Goal: Find specific page/section: Find specific page/section

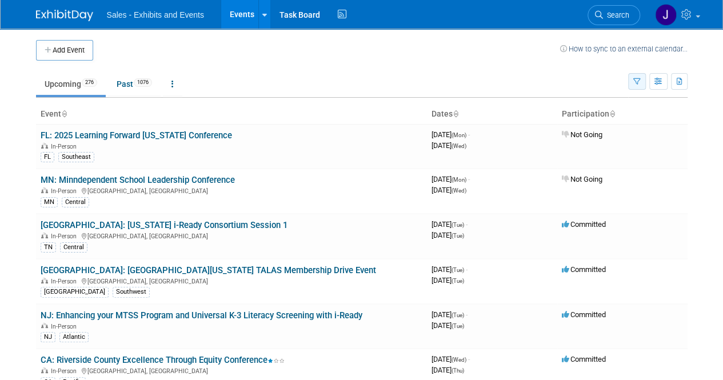
click at [639, 80] on icon "button" at bounding box center [636, 81] width 7 height 7
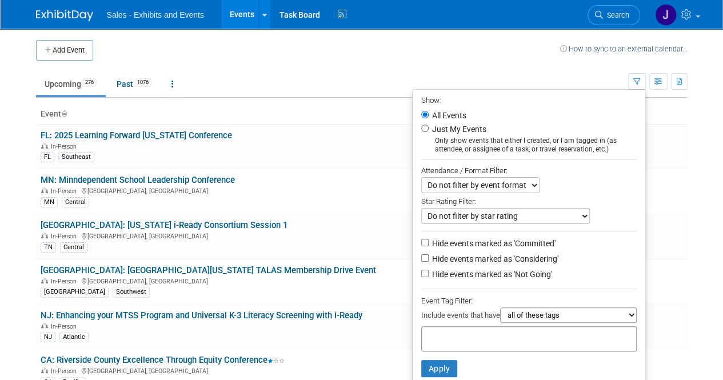
click at [470, 126] on label "Just My Events" at bounding box center [458, 128] width 57 height 11
click at [428, 126] on input "Just My Events" at bounding box center [424, 128] width 7 height 7
radio input "true"
click at [430, 370] on button "Apply" at bounding box center [439, 368] width 37 height 17
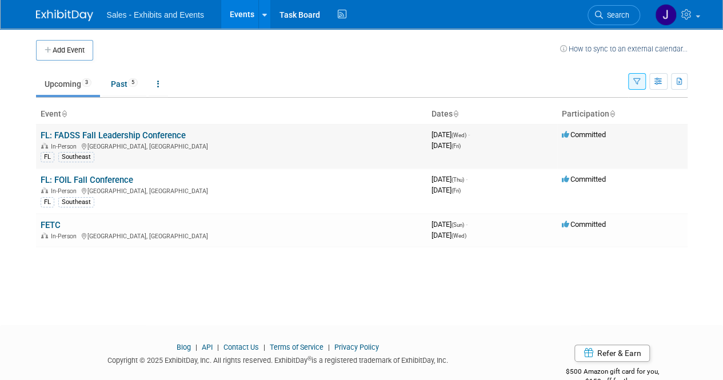
click at [154, 135] on link "FL: FADSS Fall Leadership Conference" at bounding box center [113, 135] width 145 height 10
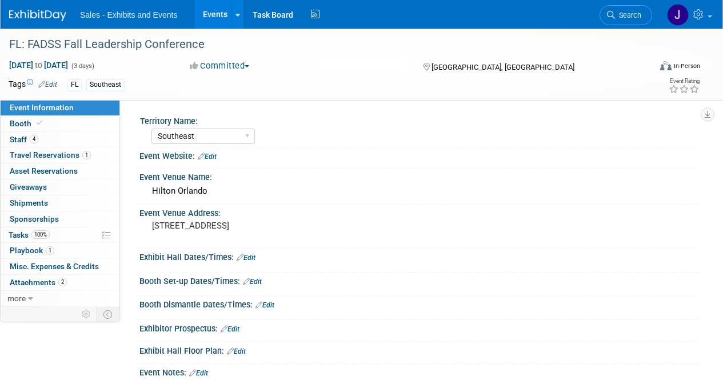
select select "Southeast"
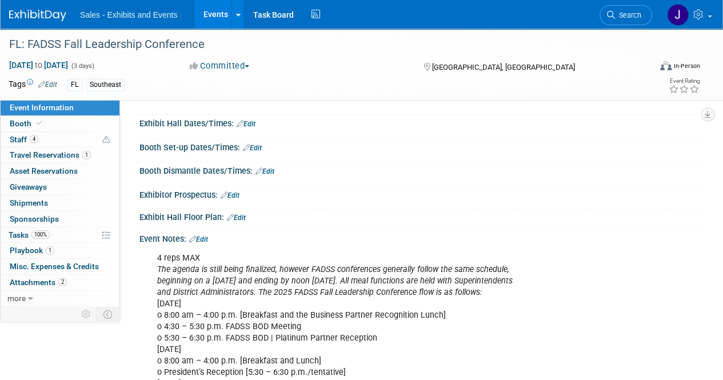
scroll to position [133, 0]
click at [28, 246] on span "Playbook 1" at bounding box center [32, 250] width 45 height 9
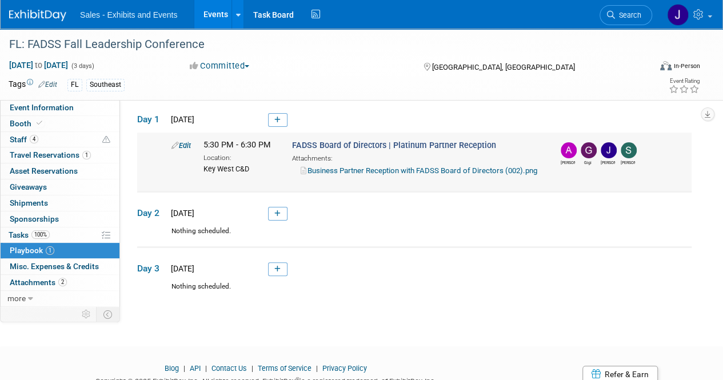
scroll to position [0, 0]
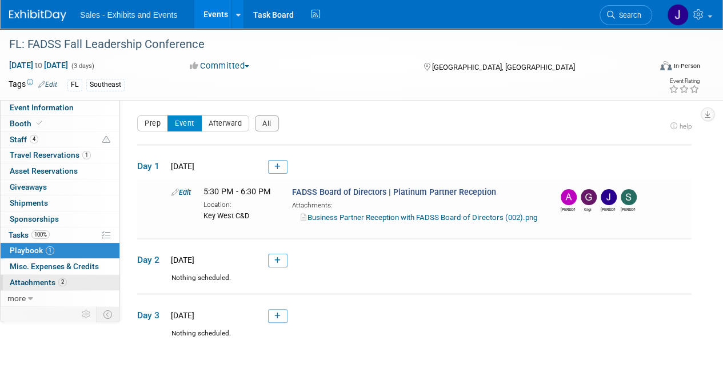
click at [24, 282] on span "Attachments 2" at bounding box center [38, 282] width 57 height 9
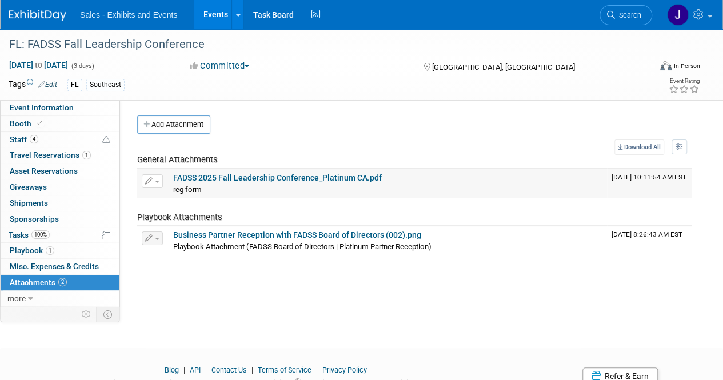
click at [307, 174] on link "FADSS 2025 Fall Leadership Conference_Platinum CA.pdf" at bounding box center [277, 177] width 209 height 9
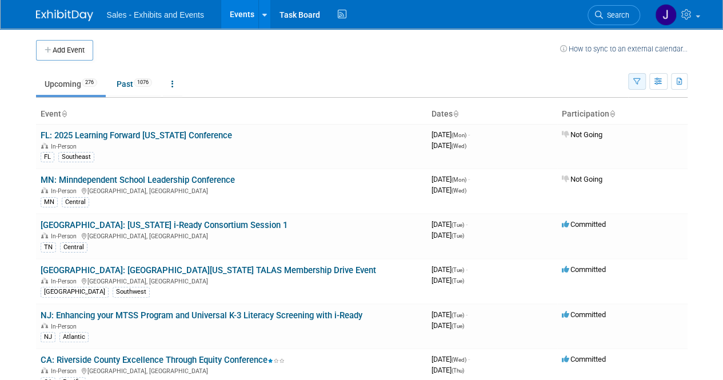
click at [637, 75] on button "button" at bounding box center [637, 81] width 18 height 17
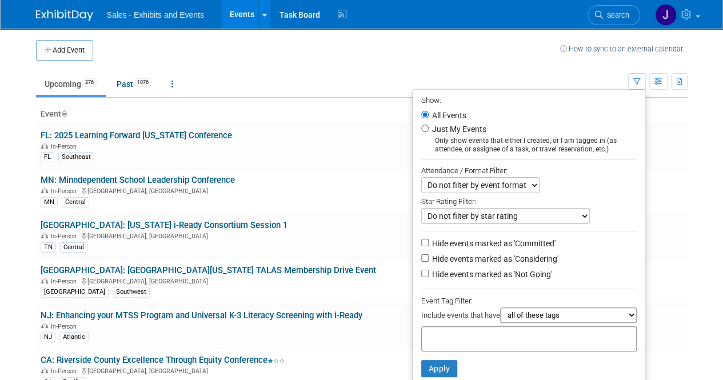
click at [442, 145] on div "Only show events that either I created, or I am tagged in (as attendee, or assi…" at bounding box center [528, 145] width 215 height 17
click at [423, 127] on input "Just My Events" at bounding box center [424, 128] width 7 height 7
radio input "true"
click at [435, 364] on button "Apply" at bounding box center [439, 368] width 37 height 17
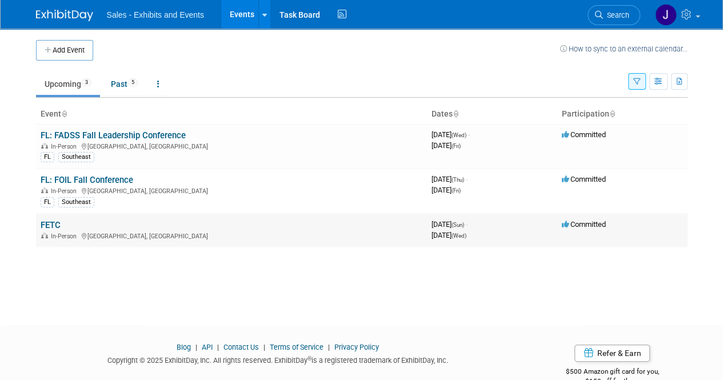
click at [48, 226] on link "FETC" at bounding box center [51, 225] width 20 height 10
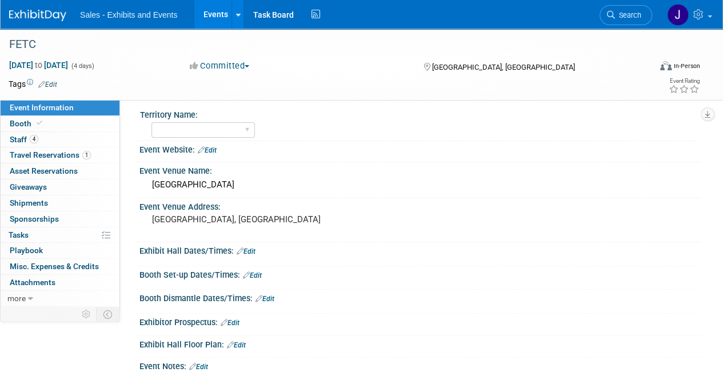
scroll to position [6, 0]
click at [23, 136] on span "Staff 4" at bounding box center [24, 139] width 29 height 9
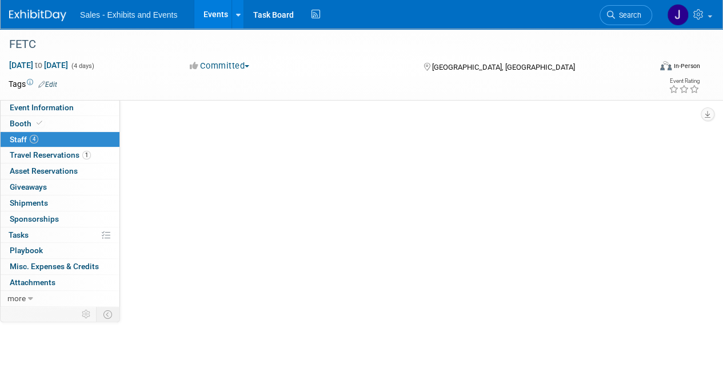
scroll to position [0, 0]
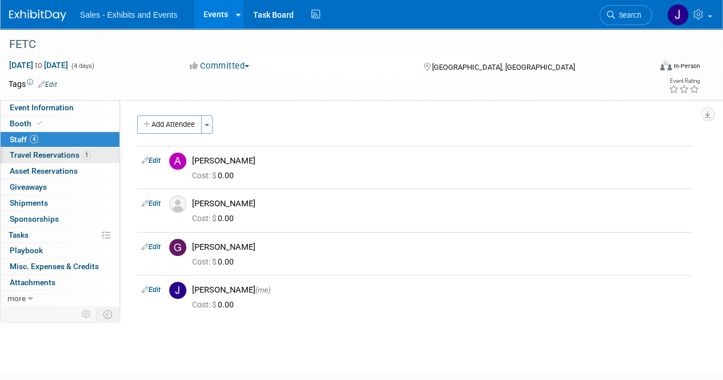
click at [37, 150] on span "Travel Reservations 1" at bounding box center [50, 154] width 81 height 9
